Goal: Transaction & Acquisition: Purchase product/service

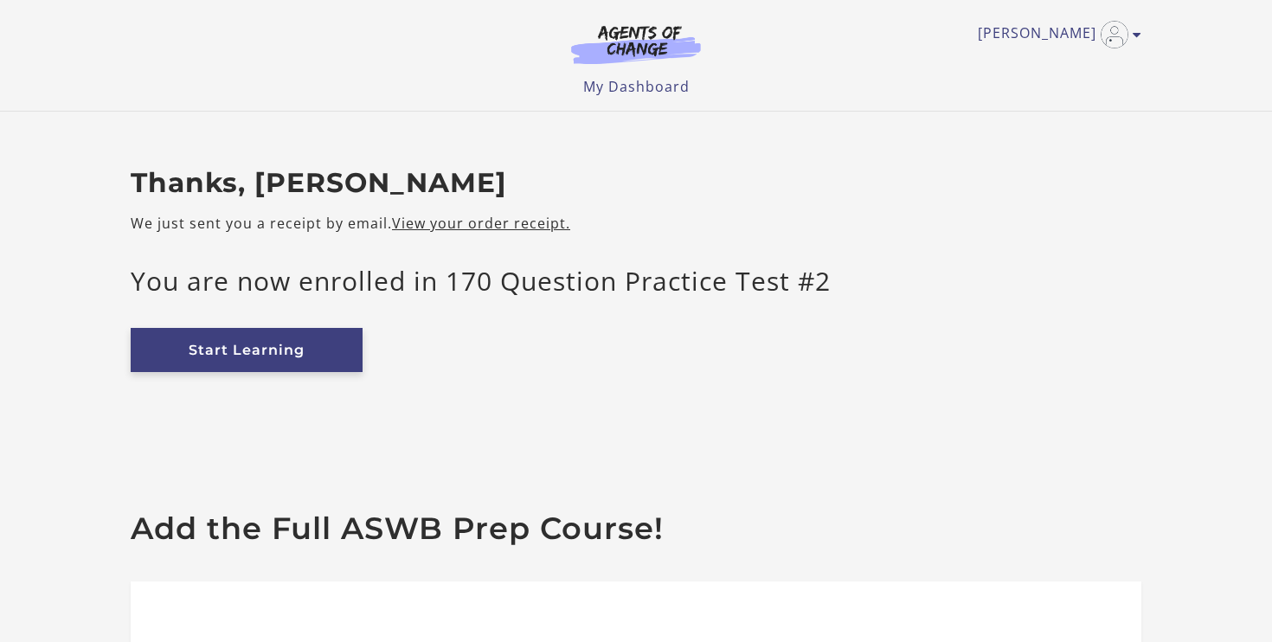
click at [305, 356] on link "Start Learning" at bounding box center [247, 350] width 232 height 44
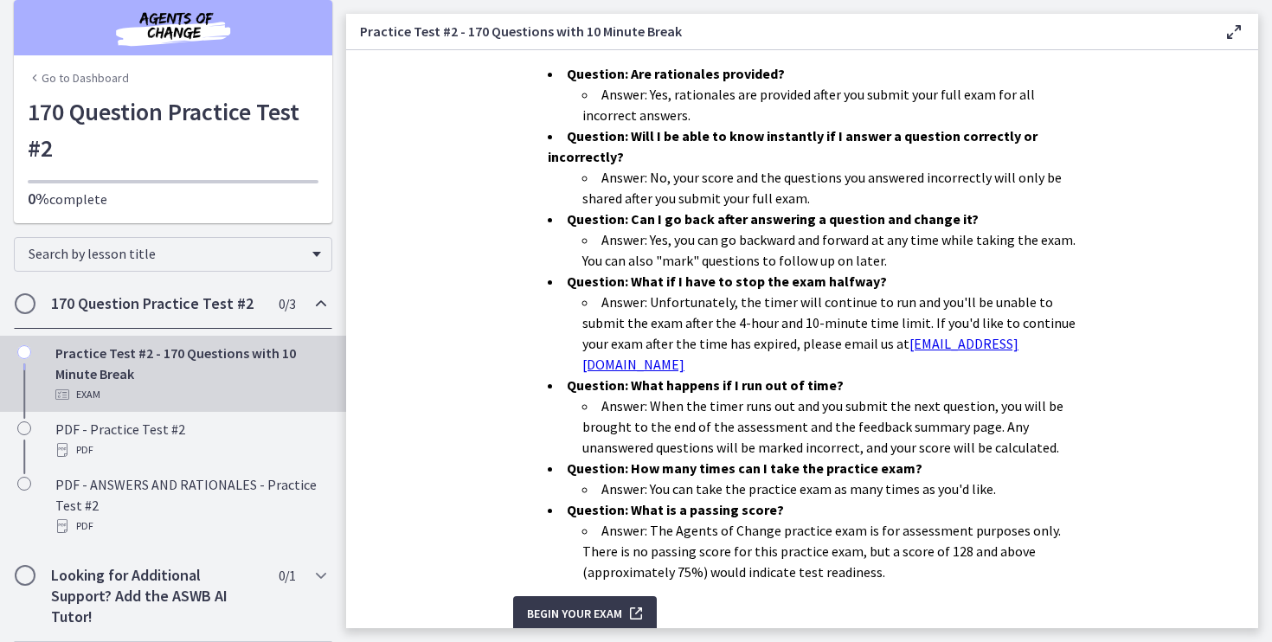
scroll to position [478, 0]
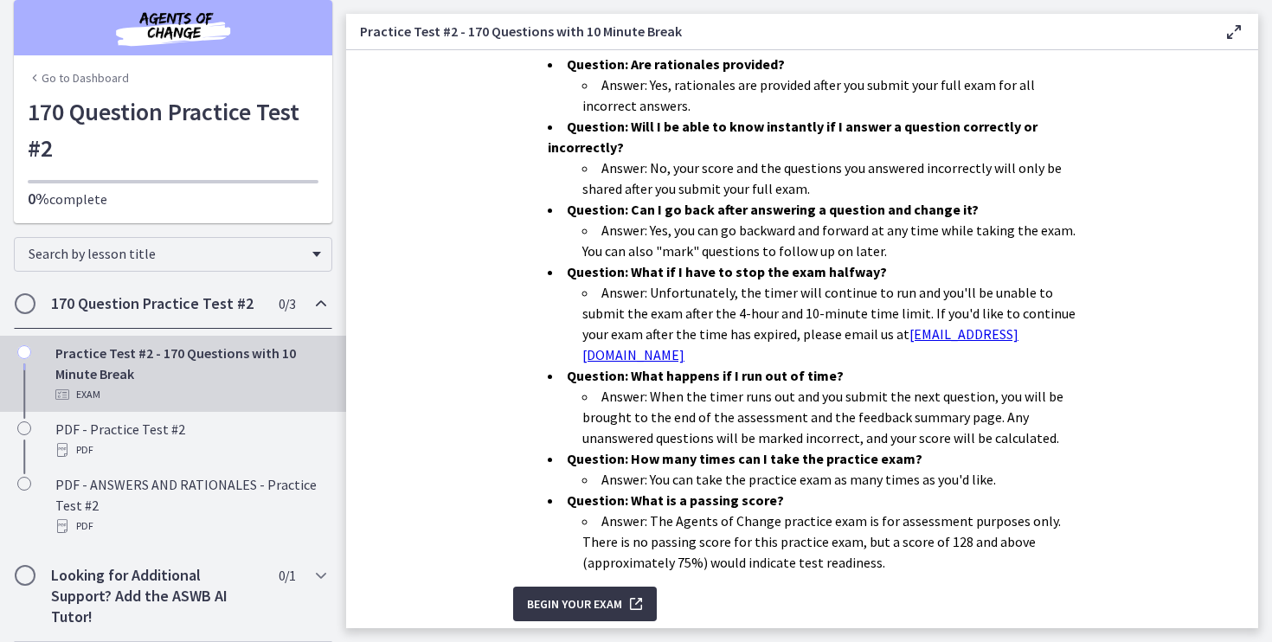
click at [559, 593] on span "Begin Your Exam" at bounding box center [574, 603] width 95 height 21
